Goal: Register for event/course

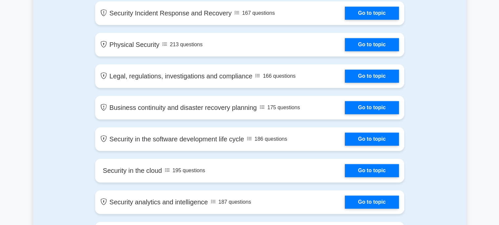
scroll to position [560, 0]
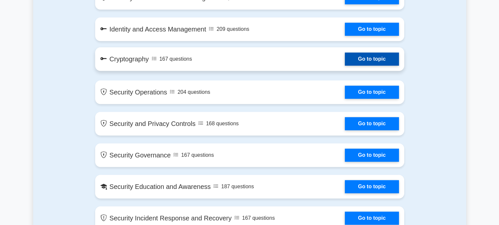
click at [344, 52] on link "Go to topic" at bounding box center [371, 58] width 54 height 13
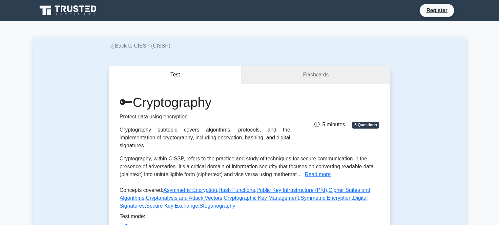
scroll to position [341, 0]
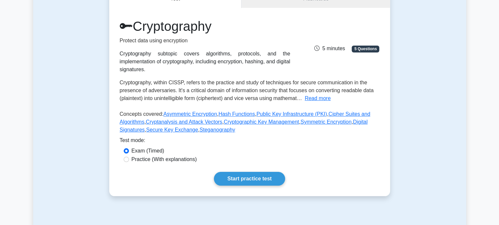
drag, startPoint x: 503, startPoint y: 93, endPoint x: 492, endPoint y: 55, distance: 39.0
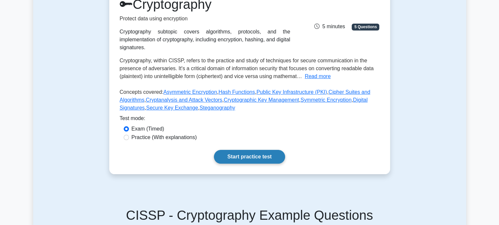
click at [261, 154] on link "Start practice test" at bounding box center [249, 157] width 71 height 14
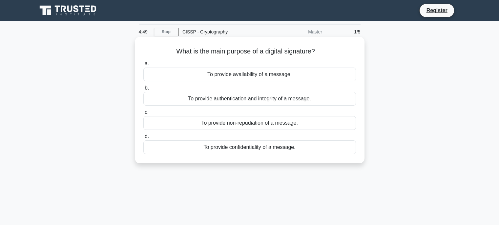
click at [257, 126] on div "To provide non-repudiation of a message." at bounding box center [249, 123] width 212 height 14
click at [143, 114] on input "c. To provide non-repudiation of a message." at bounding box center [143, 112] width 0 height 4
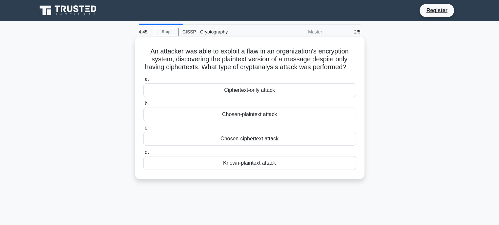
click at [265, 97] on div "Ciphertext-only attack" at bounding box center [249, 90] width 212 height 14
click at [143, 82] on input "a. Ciphertext-only attack" at bounding box center [143, 79] width 0 height 4
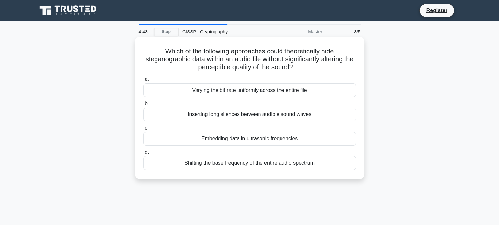
click at [266, 104] on label "b. Inserting long silences between audible sound waves" at bounding box center [249, 111] width 212 height 22
click at [143, 104] on input "b. Inserting long silences between audible sound waves" at bounding box center [143, 104] width 0 height 4
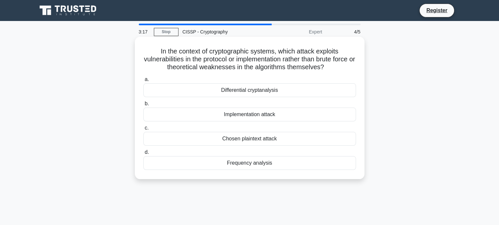
click at [257, 166] on div "Frequency analysis" at bounding box center [249, 163] width 212 height 14
click at [143, 154] on input "d. Frequency analysis" at bounding box center [143, 152] width 0 height 4
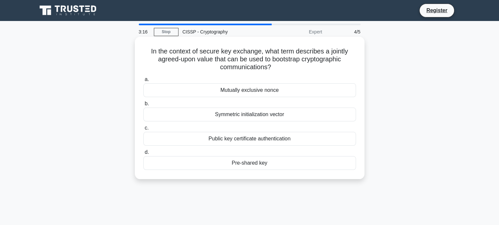
click at [240, 160] on div "Pre-shared key" at bounding box center [249, 163] width 212 height 14
click at [143, 154] on input "d. Pre-shared key" at bounding box center [143, 152] width 0 height 4
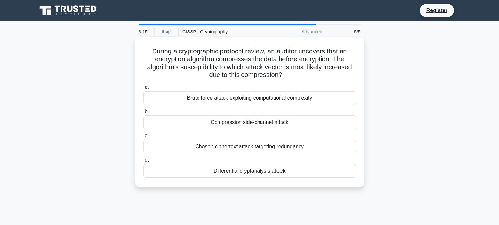
click at [240, 97] on div "Brute force attack exploiting computational complexity" at bounding box center [249, 98] width 212 height 14
click at [143, 89] on input "a. Brute force attack exploiting computational complexity" at bounding box center [143, 87] width 0 height 4
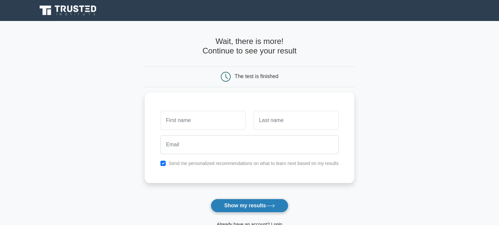
click at [260, 204] on button "Show my results" at bounding box center [248, 206] width 77 height 14
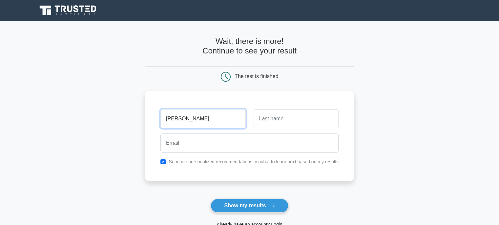
type input "Aanya"
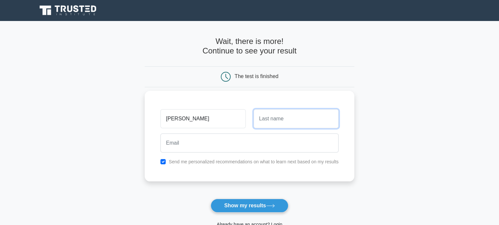
click at [269, 118] on input "text" at bounding box center [295, 118] width 85 height 19
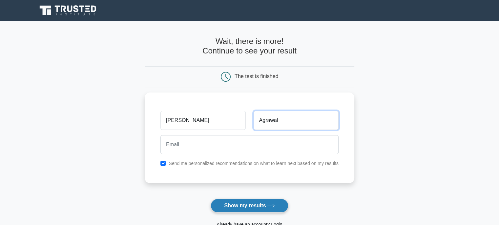
type input "Agrawal"
click at [259, 199] on button "Show my results" at bounding box center [248, 206] width 77 height 14
